Goal: Transaction & Acquisition: Register for event/course

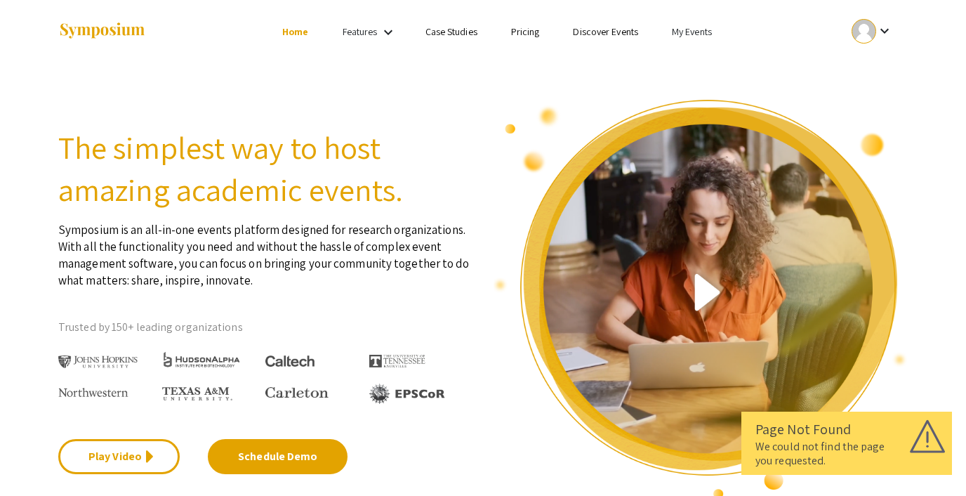
click at [691, 27] on link "My Events" at bounding box center [692, 31] width 40 height 13
click at [681, 65] on button "Events I've organized" at bounding box center [715, 63] width 120 height 34
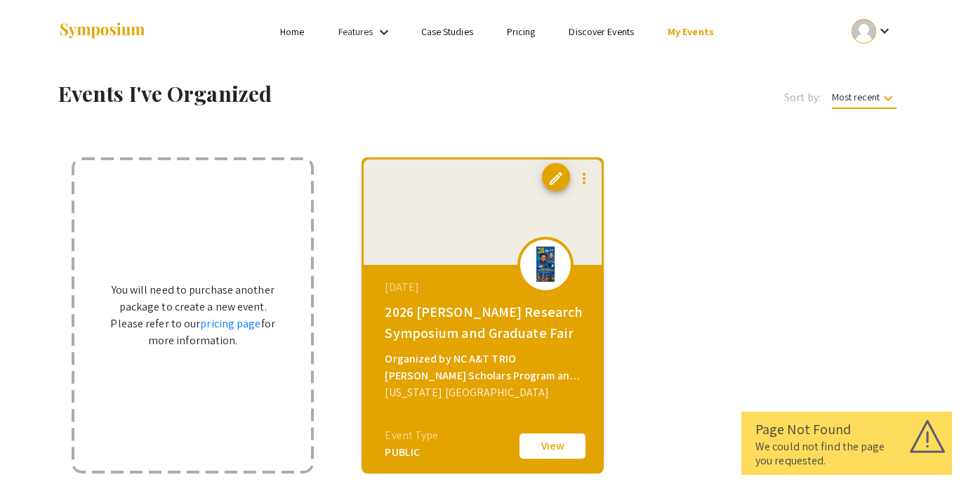
click at [603, 32] on link "Discover Events" at bounding box center [601, 31] width 65 height 13
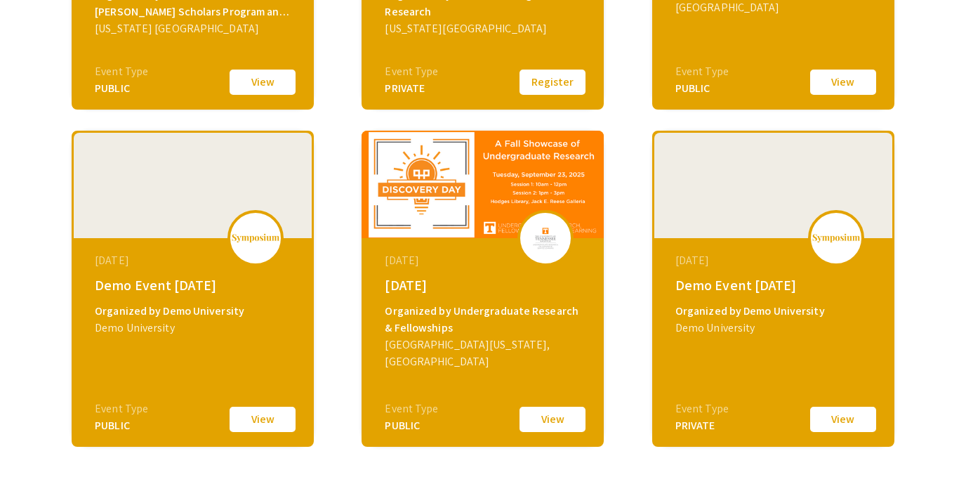
scroll to position [453, 0]
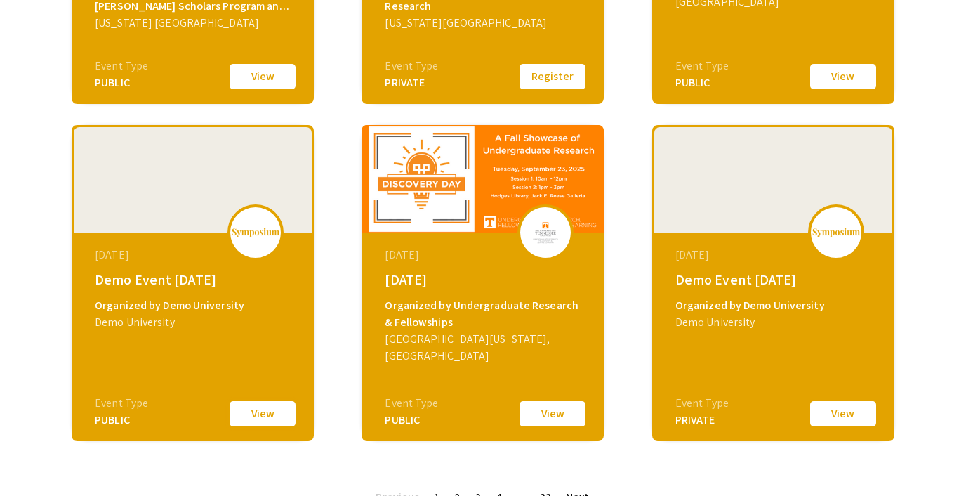
click at [245, 414] on button "View" at bounding box center [263, 414] width 70 height 30
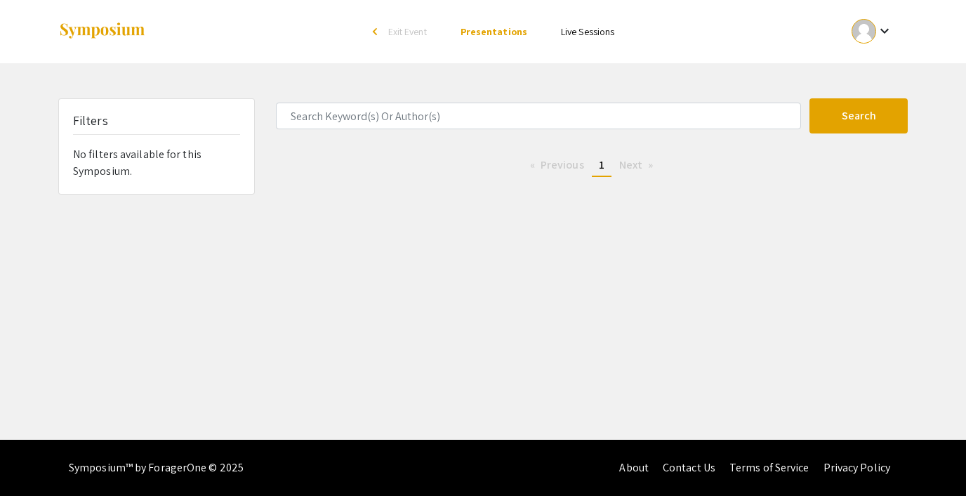
click at [590, 34] on link "Live Sessions" at bounding box center [587, 31] width 53 height 13
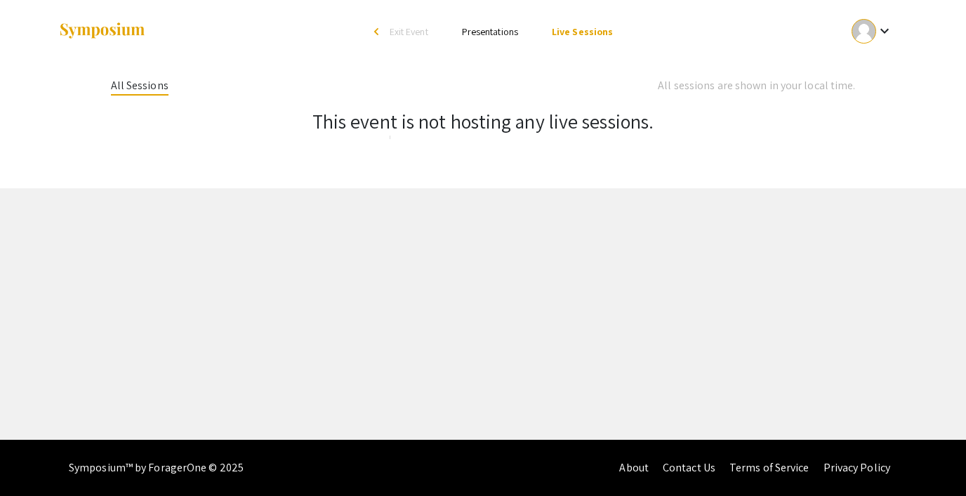
click at [482, 30] on link "Presentations" at bounding box center [490, 31] width 56 height 13
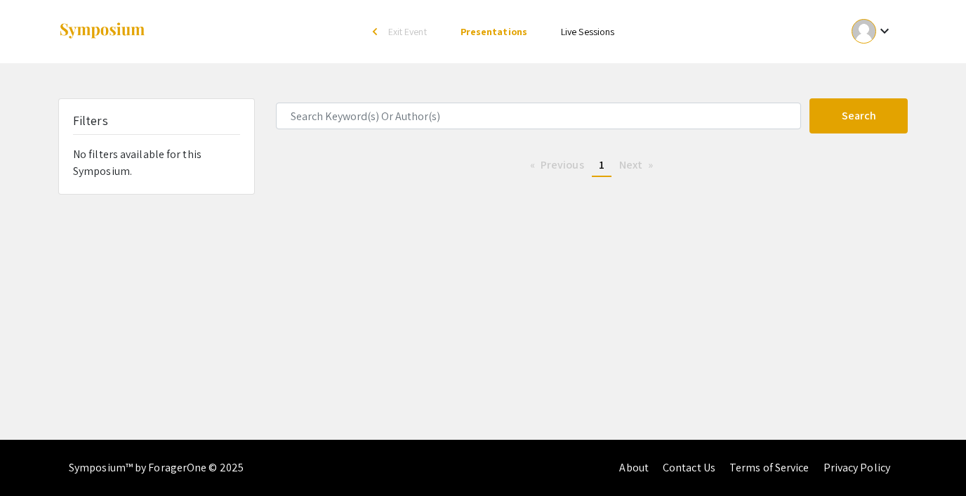
click at [422, 34] on span "Exit Event" at bounding box center [407, 31] width 39 height 13
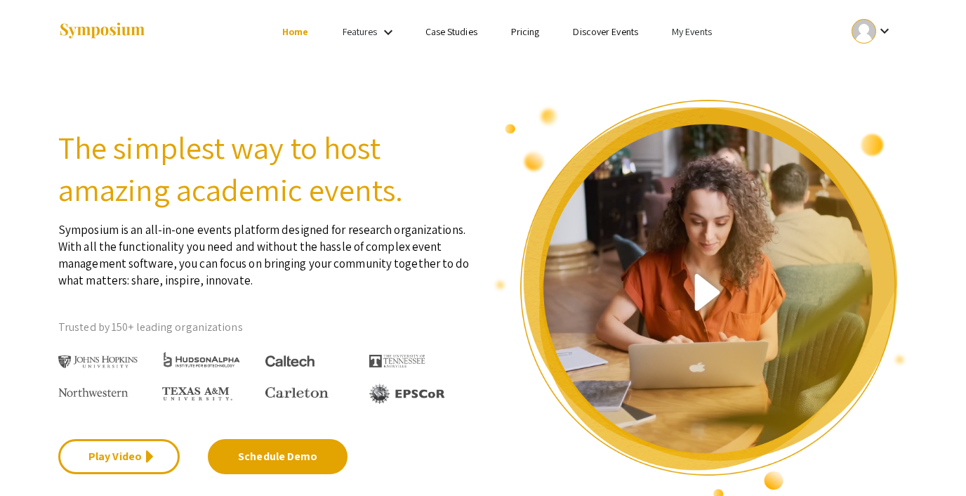
click at [879, 37] on mat-icon "keyboard_arrow_down" at bounding box center [885, 30] width 17 height 17
click at [861, 140] on button "Sign out" at bounding box center [880, 137] width 86 height 34
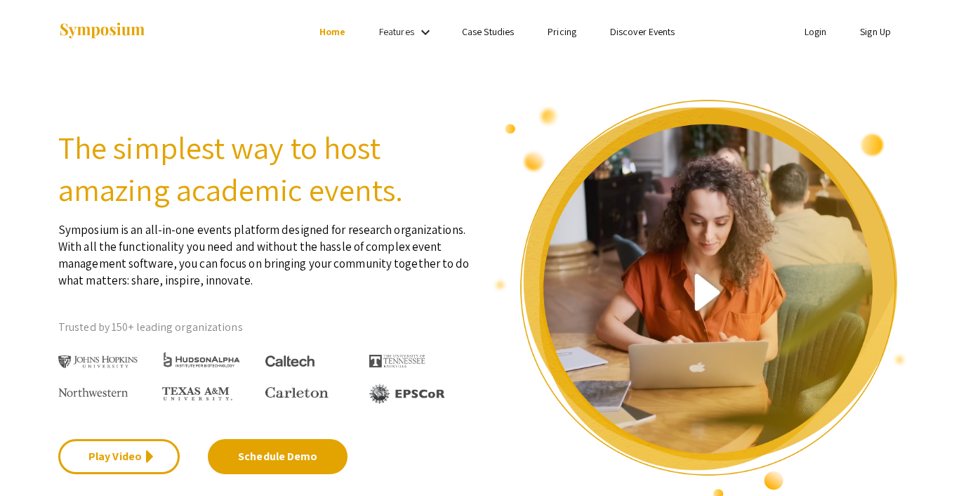
click at [812, 34] on link "Login" at bounding box center [816, 31] width 22 height 13
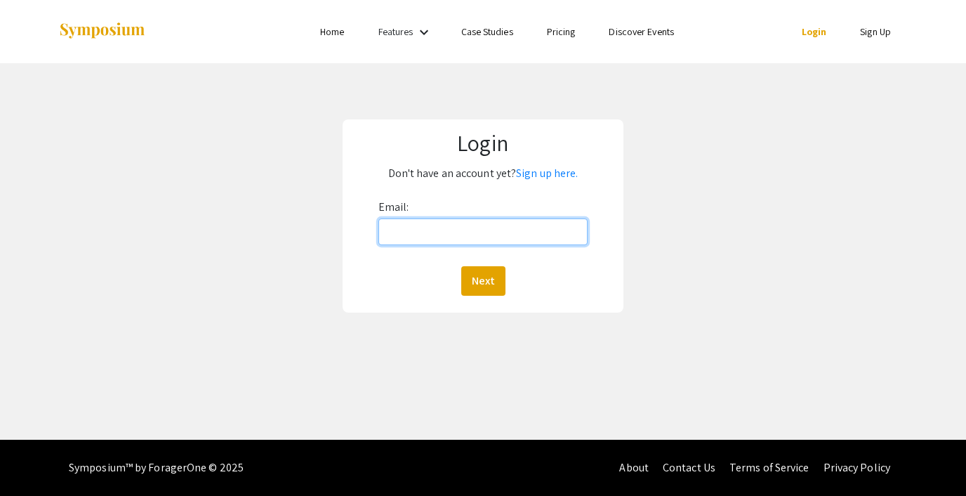
click at [501, 228] on input "Email:" at bounding box center [483, 231] width 209 height 27
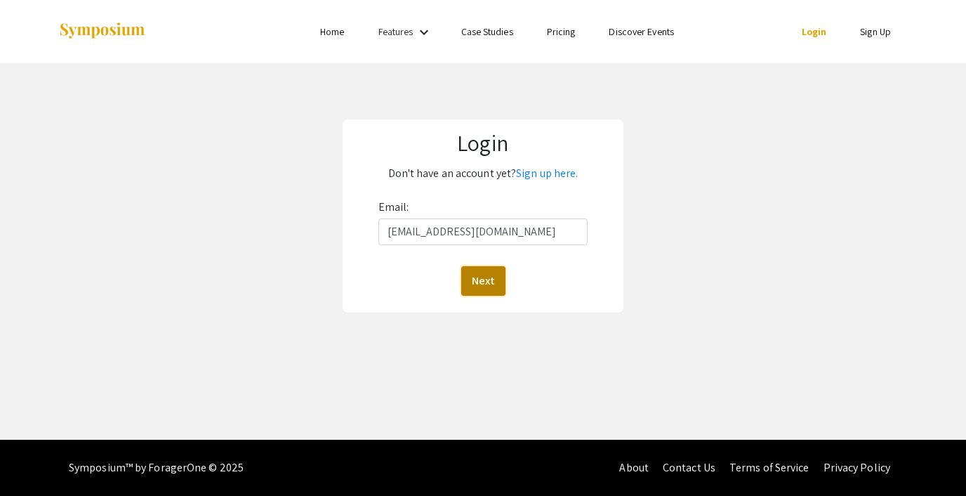
click at [491, 274] on button "Next" at bounding box center [483, 281] width 44 height 30
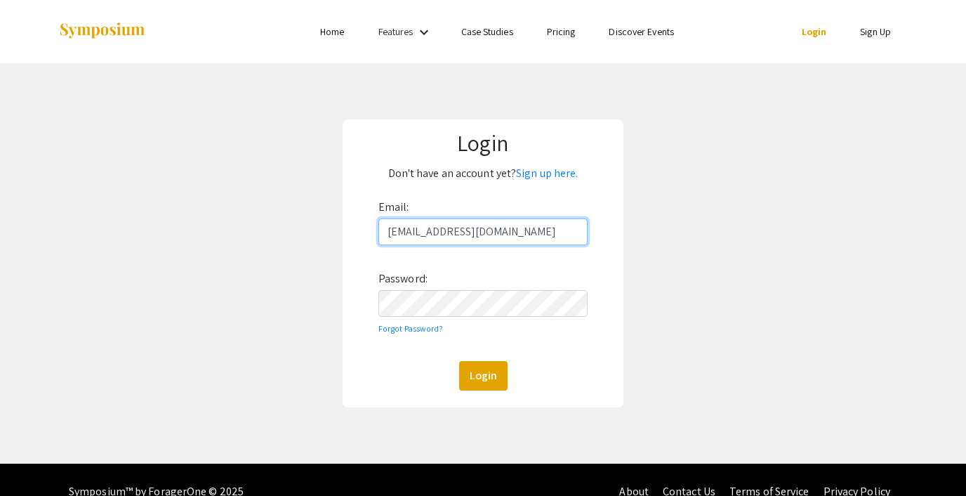
click at [502, 228] on input "[EMAIL_ADDRESS][DOMAIN_NAME]" at bounding box center [483, 231] width 209 height 27
type input "[EMAIL_ADDRESS][DOMAIN_NAME]"
click at [483, 375] on button "Login" at bounding box center [483, 376] width 48 height 30
